Goal: Transaction & Acquisition: Obtain resource

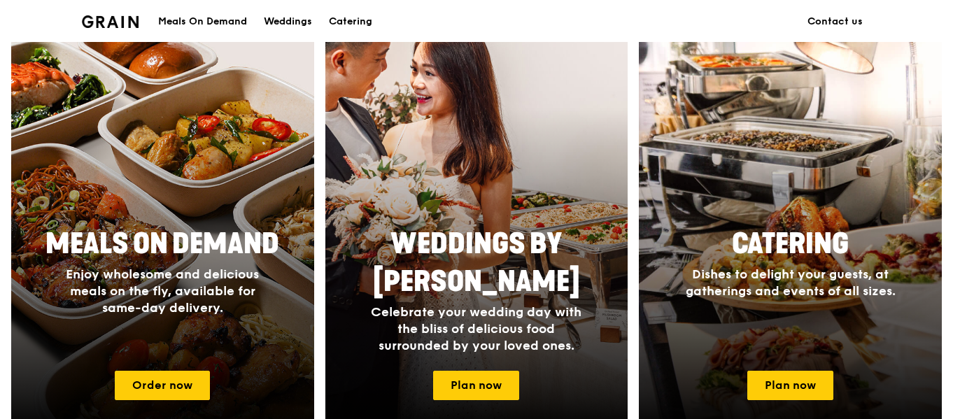
scroll to position [560, 0]
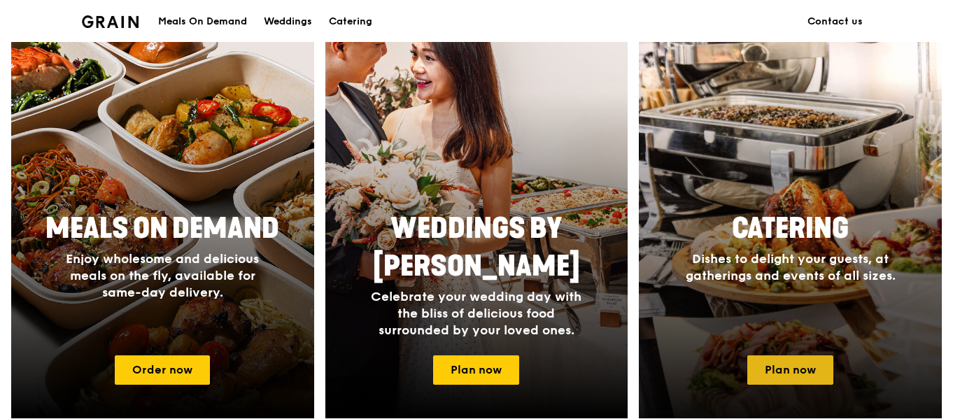
click at [803, 372] on link "Plan now" at bounding box center [790, 370] width 86 height 29
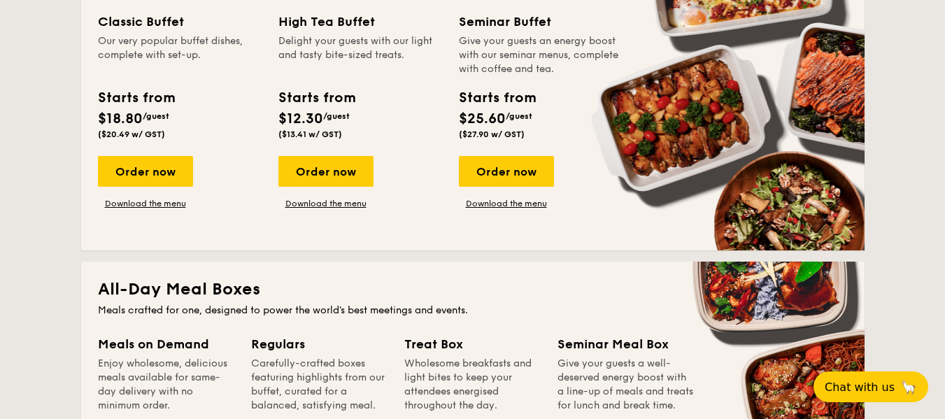
scroll to position [550, 0]
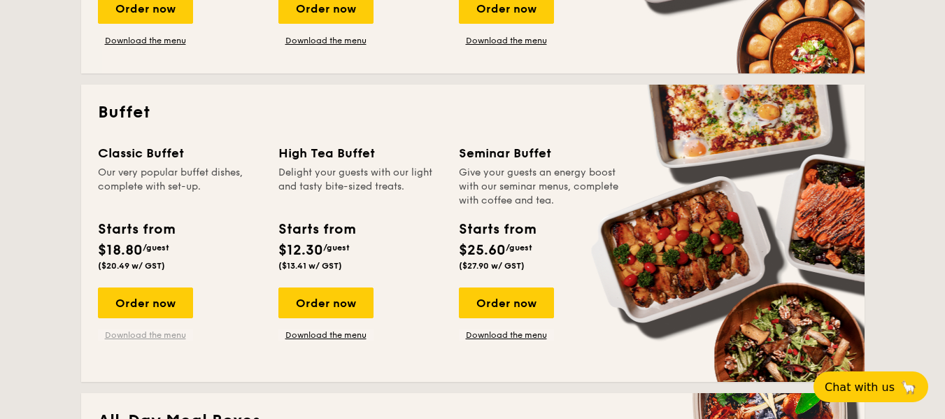
click at [178, 336] on link "Download the menu" at bounding box center [145, 335] width 95 height 11
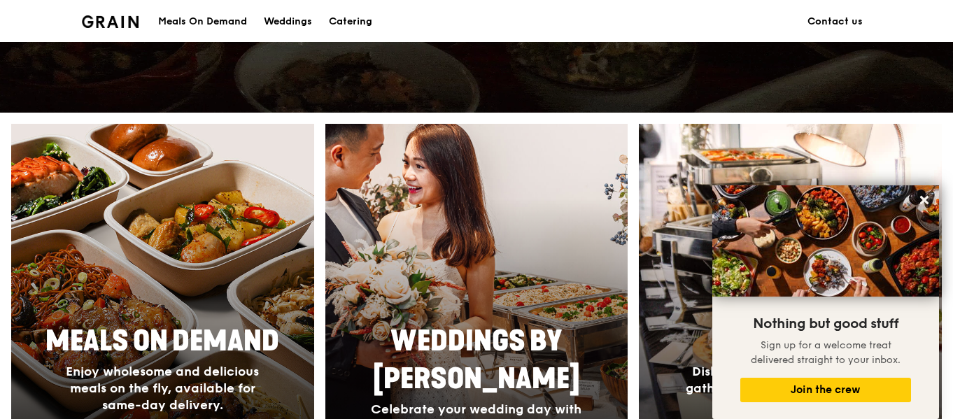
scroll to position [210, 0]
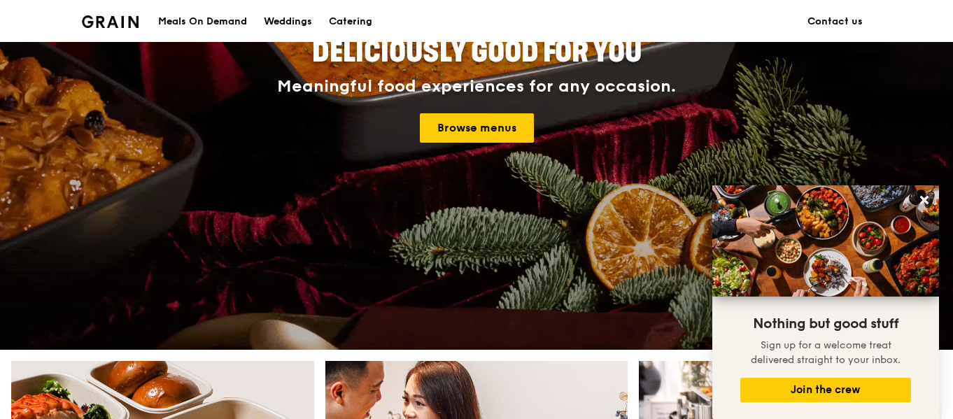
click at [508, 107] on h4 "Meaningful food experiences for any occasion. Browse menus" at bounding box center [477, 110] width 630 height 66
click at [506, 129] on link "Browse menus" at bounding box center [477, 127] width 114 height 29
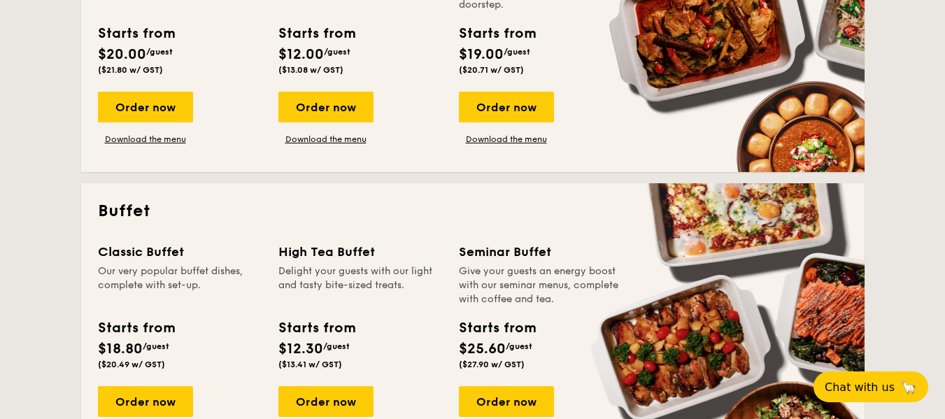
scroll to position [630, 0]
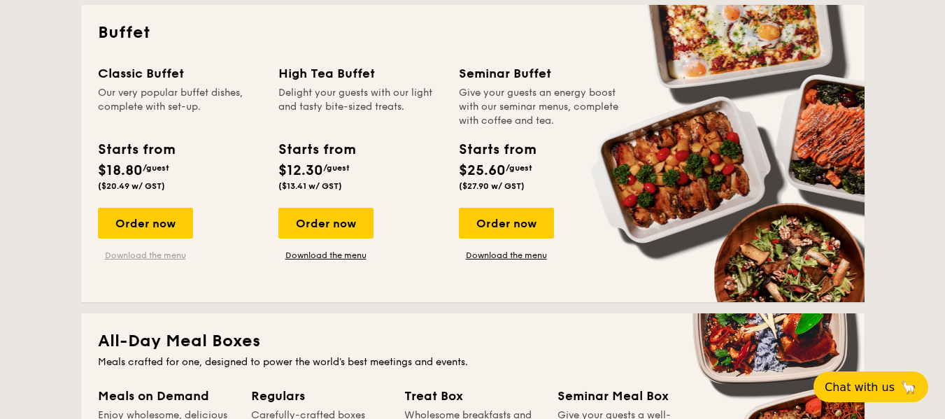
click at [162, 259] on link "Download the menu" at bounding box center [145, 255] width 95 height 11
